Goal: Information Seeking & Learning: Learn about a topic

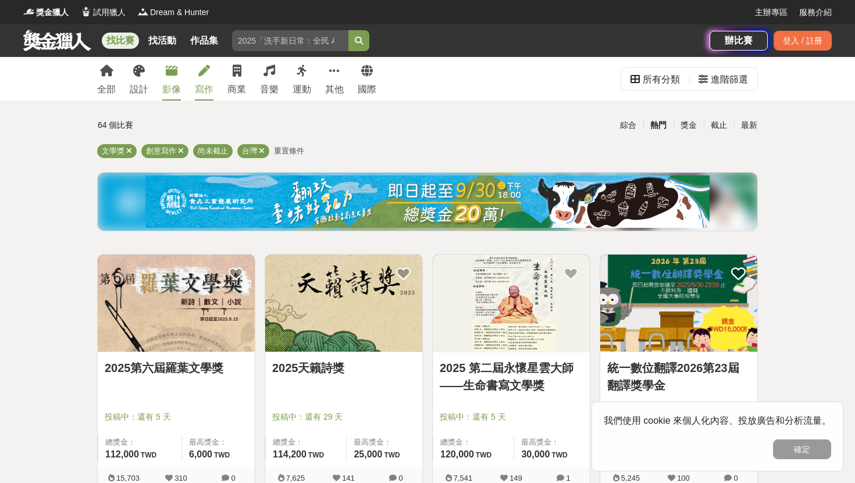
click at [170, 69] on icon at bounding box center [172, 71] width 12 height 12
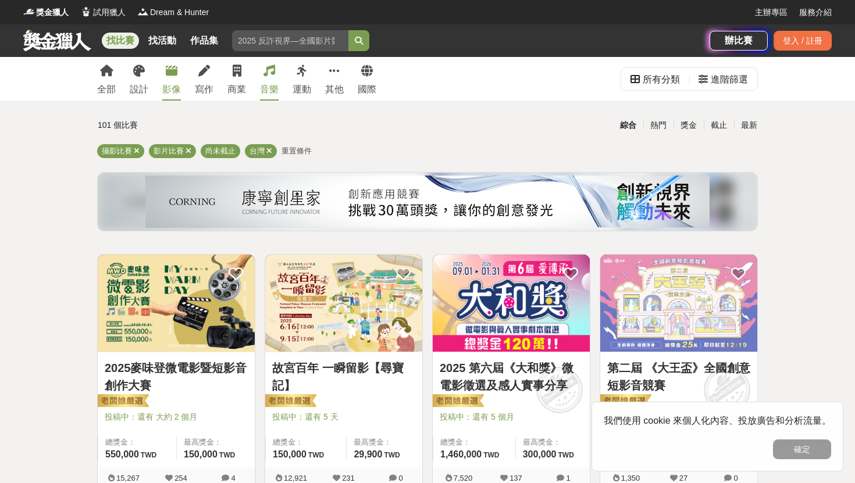
click at [261, 73] on link "音樂" at bounding box center [269, 79] width 19 height 44
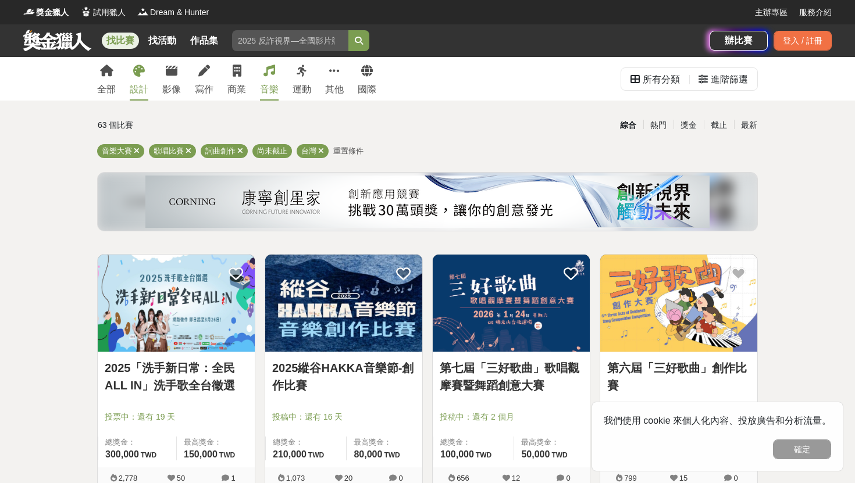
click at [132, 75] on link "設計" at bounding box center [139, 79] width 19 height 44
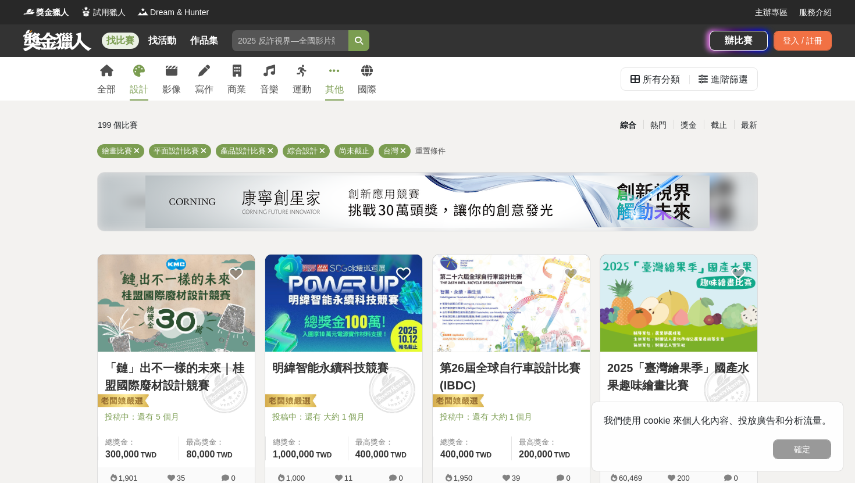
click at [338, 67] on icon at bounding box center [334, 71] width 10 height 12
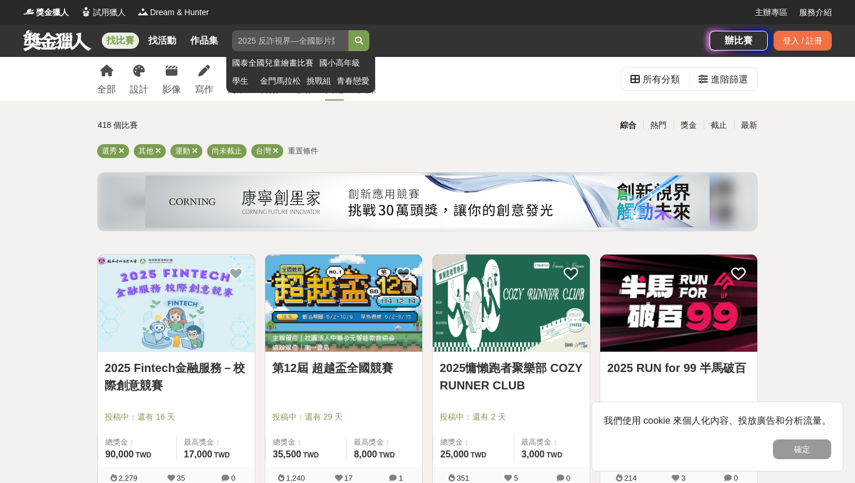
click at [319, 42] on input "search" at bounding box center [290, 40] width 116 height 21
type input "f"
type input "科展"
click at [349, 30] on button "submit" at bounding box center [359, 40] width 21 height 21
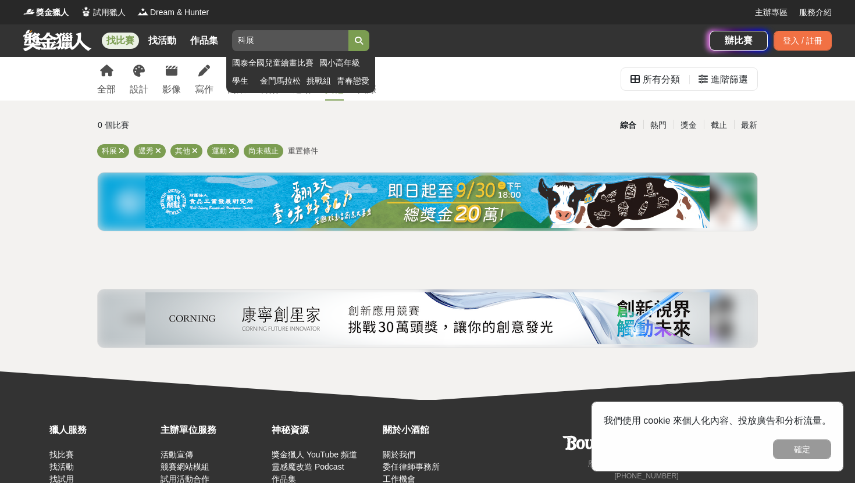
click at [312, 43] on input "科展" at bounding box center [290, 40] width 116 height 21
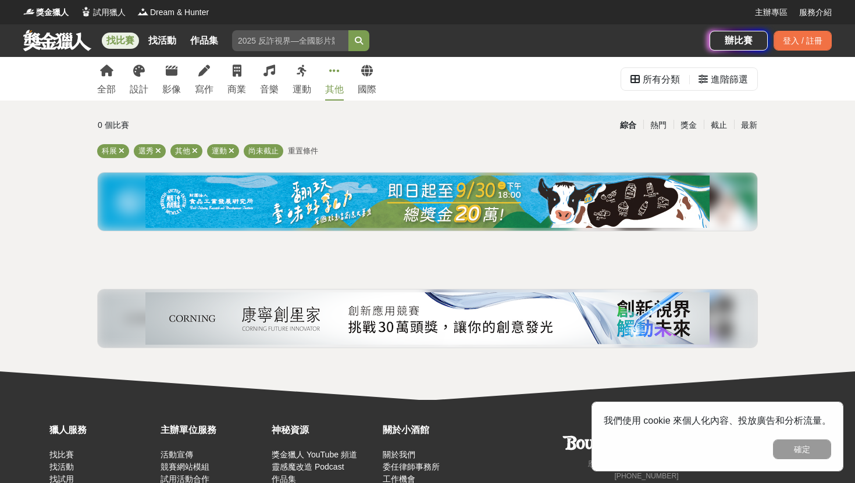
click at [332, 83] on div "其他" at bounding box center [334, 90] width 19 height 14
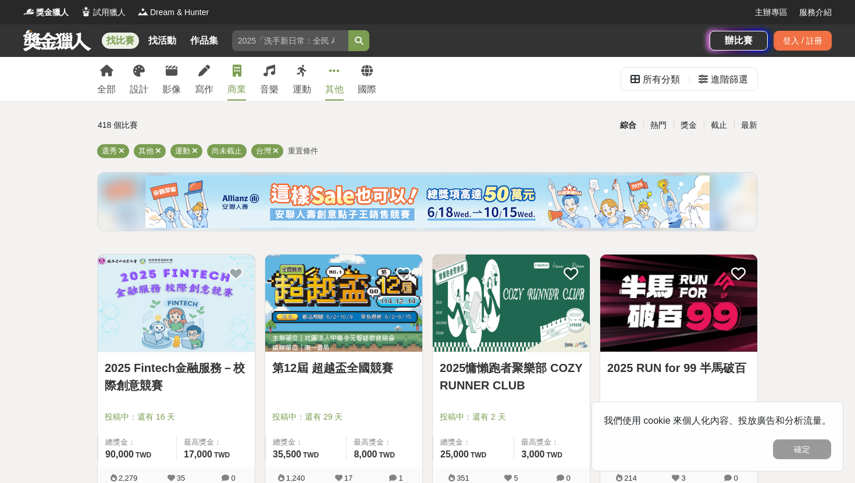
click at [244, 78] on link "商業" at bounding box center [236, 79] width 19 height 44
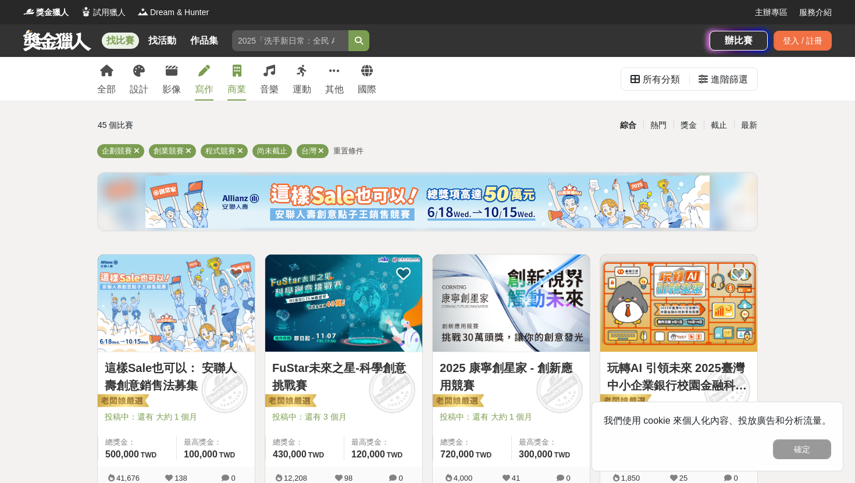
click at [205, 69] on icon at bounding box center [204, 71] width 12 height 12
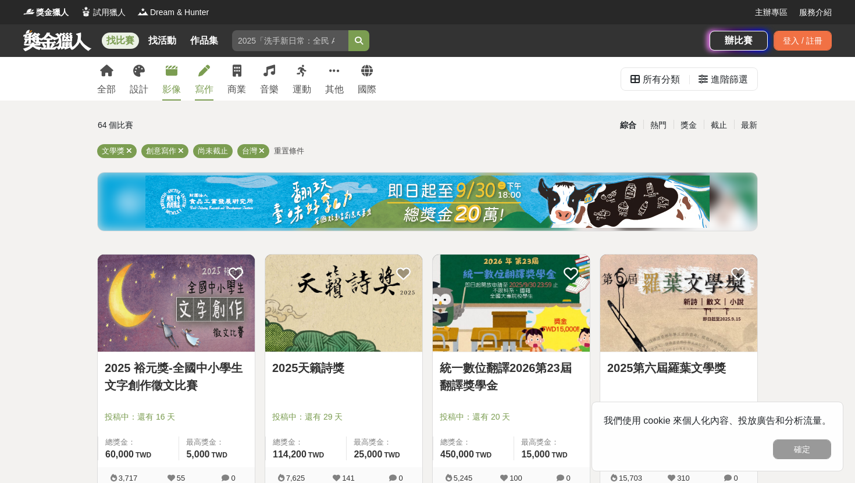
click at [165, 79] on link "影像" at bounding box center [171, 79] width 19 height 44
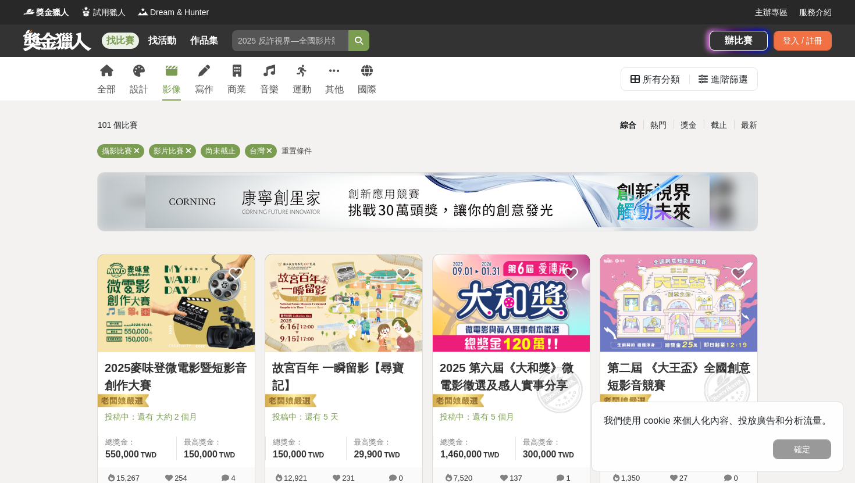
click at [128, 81] on div "全部 設計 影像 寫作 商業 音樂 運動 其他 國際" at bounding box center [236, 79] width 293 height 44
click at [101, 71] on icon at bounding box center [106, 71] width 13 height 12
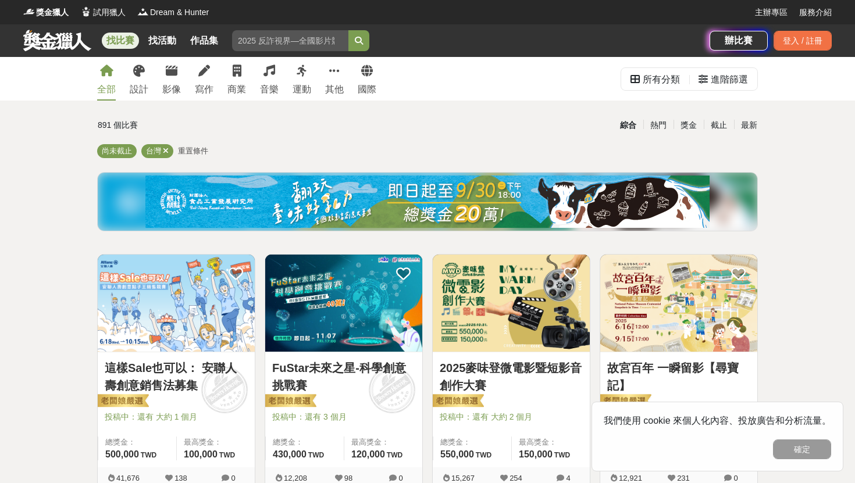
scroll to position [160, 0]
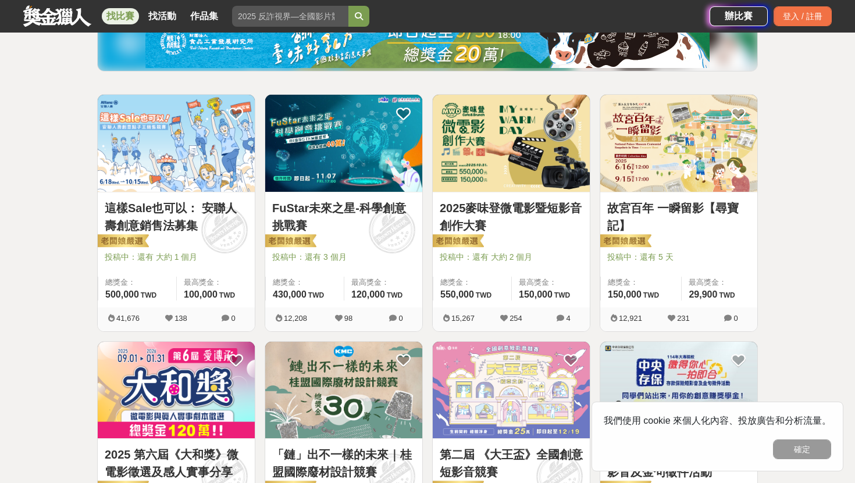
click at [362, 137] on img at bounding box center [343, 143] width 157 height 97
